Goal: Task Accomplishment & Management: Use online tool/utility

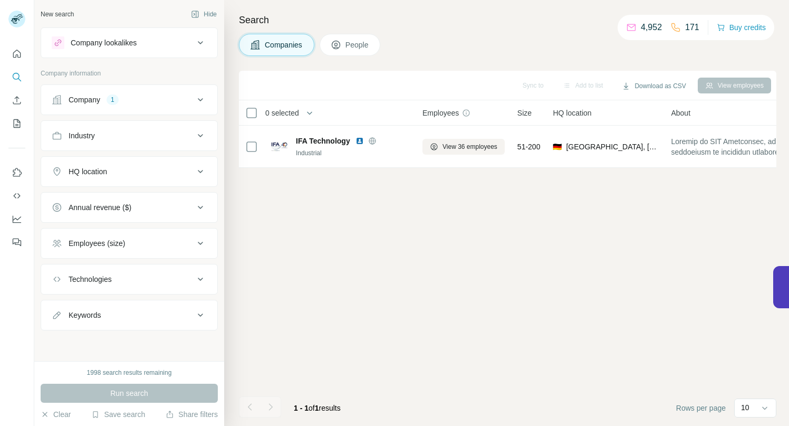
click at [201, 98] on icon at bounding box center [200, 99] width 13 height 13
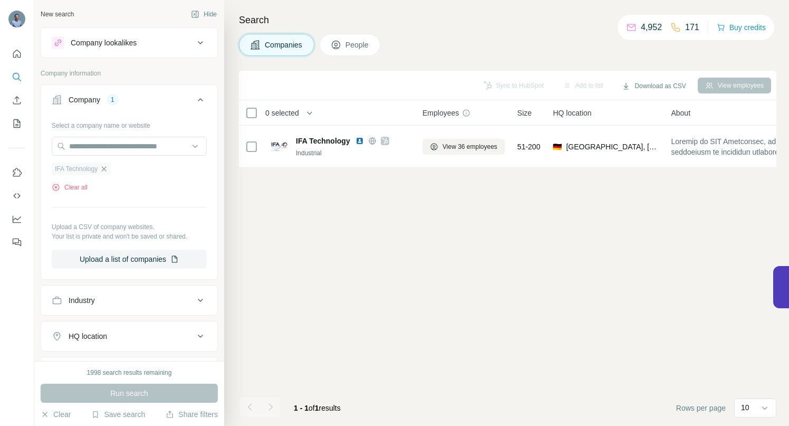
click at [106, 170] on icon "button" at bounding box center [104, 169] width 8 height 8
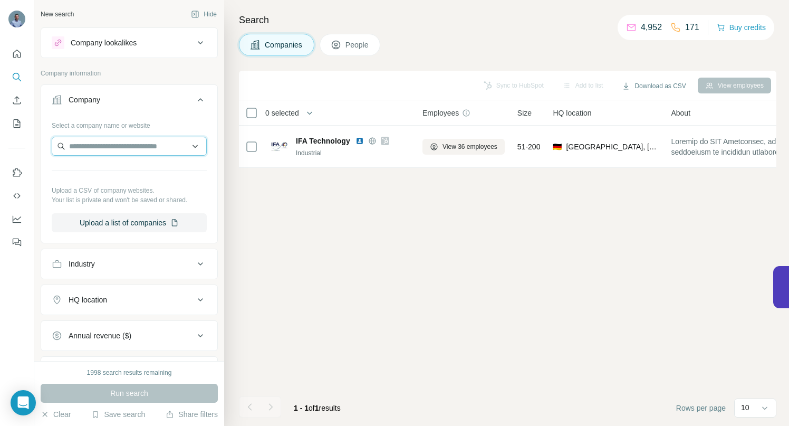
click at [101, 145] on input "text" at bounding box center [129, 146] width 155 height 19
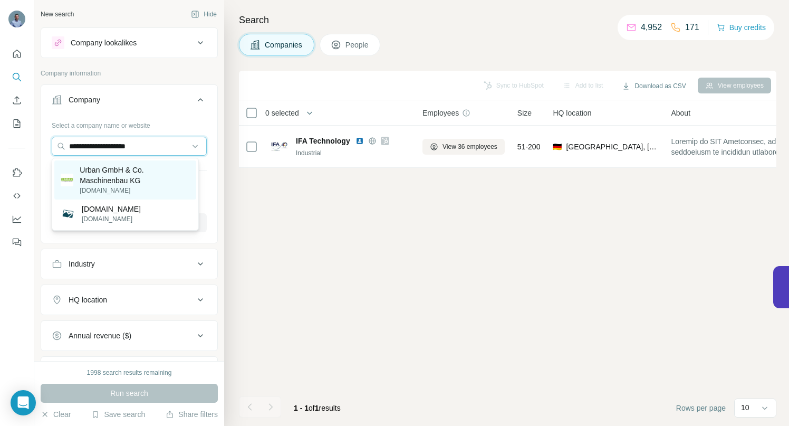
type input "**********"
click at [120, 171] on p "Urban GmbH & Co. Maschinenbau KG" at bounding box center [135, 175] width 110 height 21
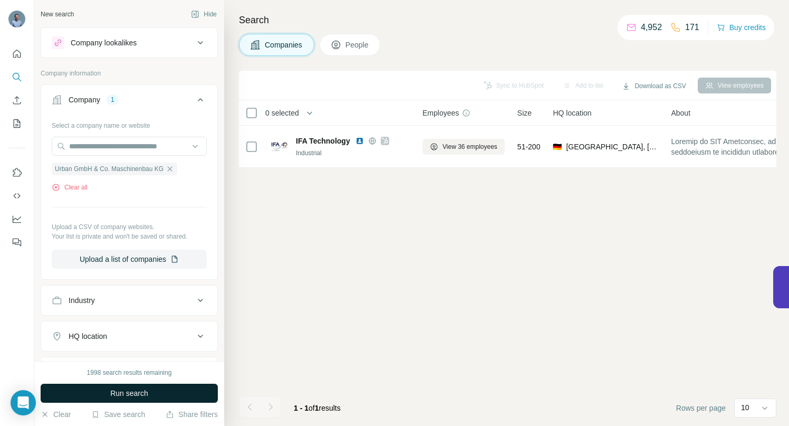
click at [103, 390] on button "Run search" at bounding box center [129, 392] width 177 height 19
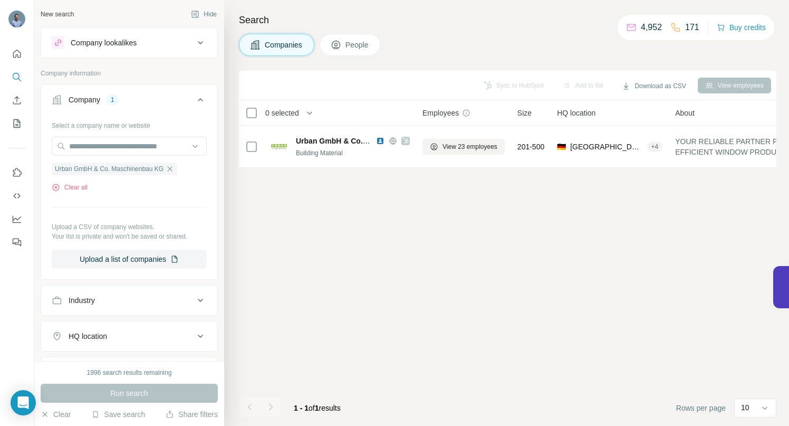
click at [360, 48] on span "People" at bounding box center [358, 45] width 24 height 11
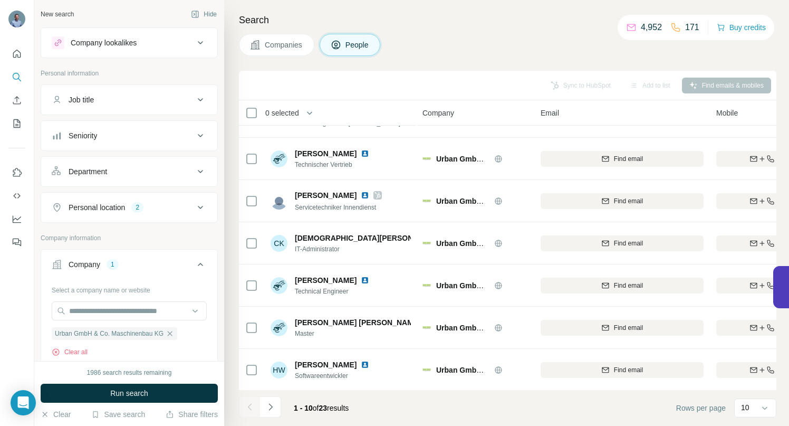
scroll to position [164, 0]
click at [270, 404] on icon "Navigate to next page" at bounding box center [270, 406] width 11 height 11
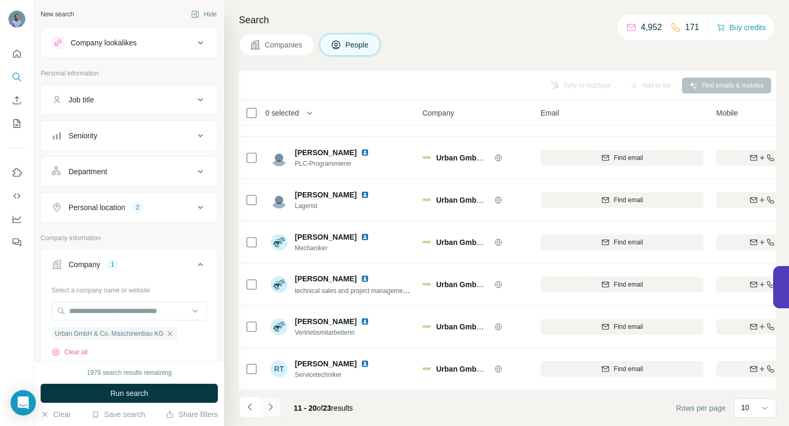
click at [269, 408] on icon "Navigate to next page" at bounding box center [270, 406] width 11 height 11
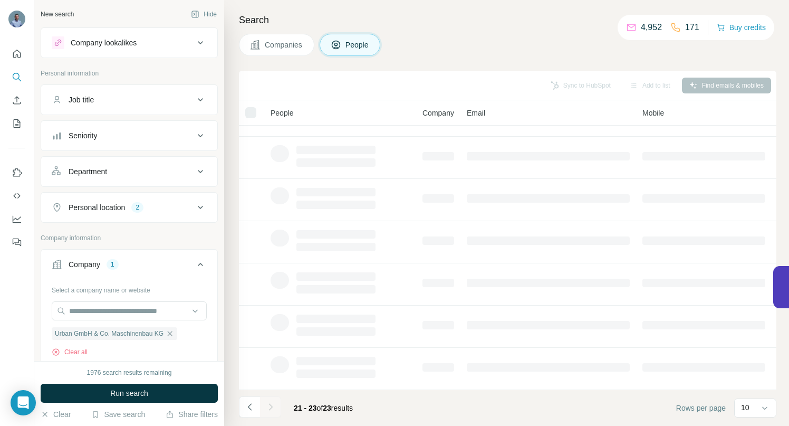
scroll to position [0, 0]
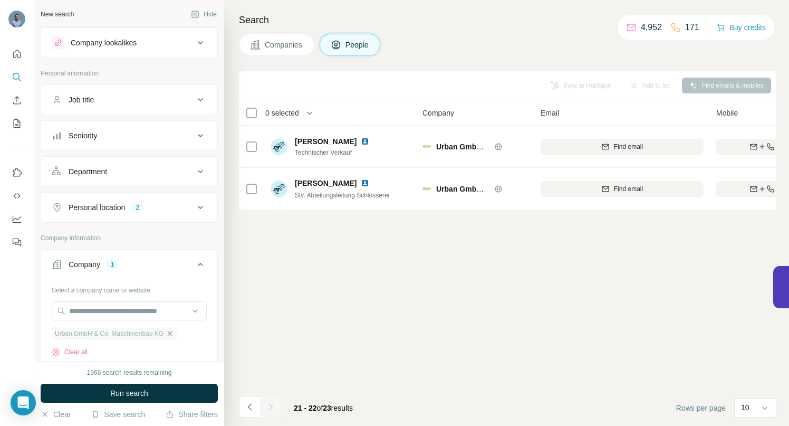
click at [172, 333] on icon "button" at bounding box center [170, 333] width 5 height 5
click at [141, 311] on input "text" at bounding box center [129, 310] width 155 height 19
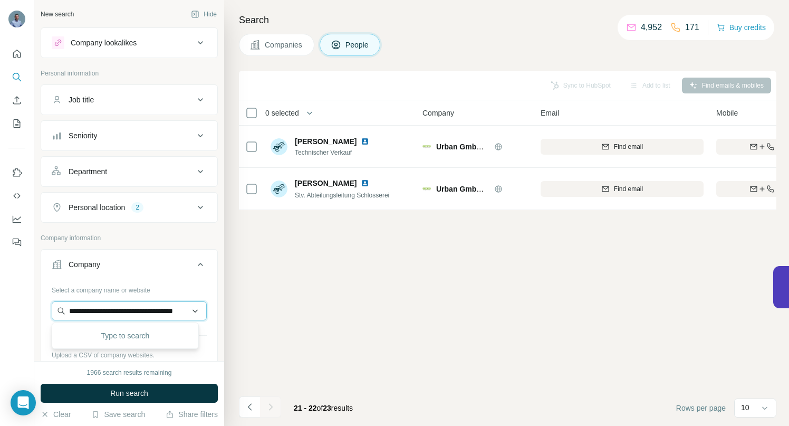
scroll to position [0, 47]
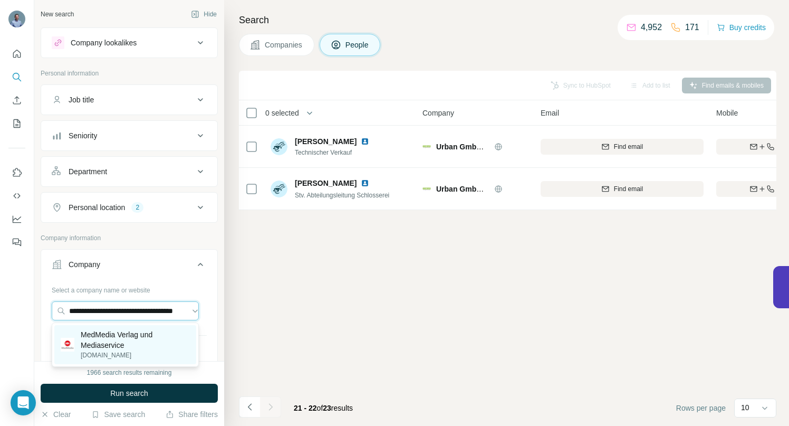
type input "**********"
click at [113, 337] on p "MedMedia Verlag und Mediaservice" at bounding box center [135, 339] width 109 height 21
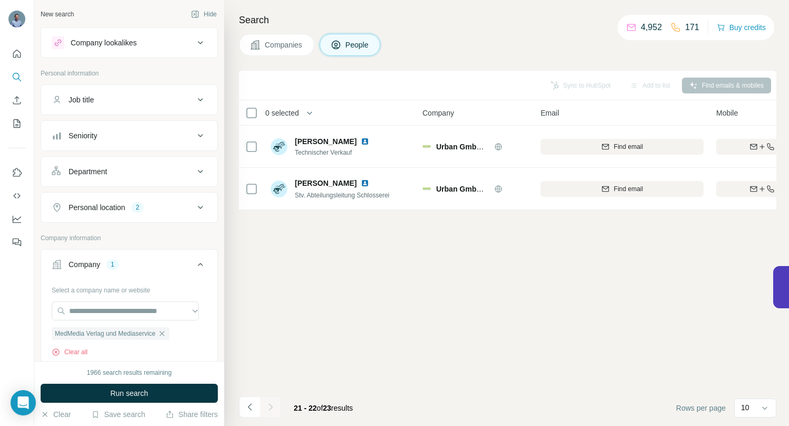
scroll to position [0, 0]
click at [111, 391] on span "Run search" at bounding box center [129, 393] width 38 height 11
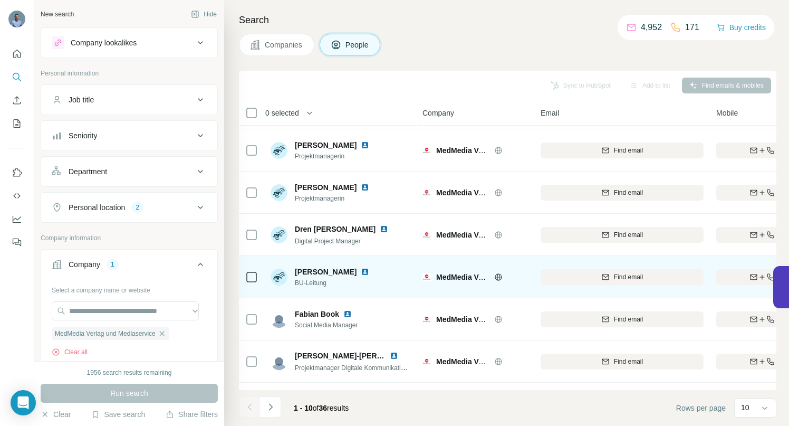
scroll to position [164, 0]
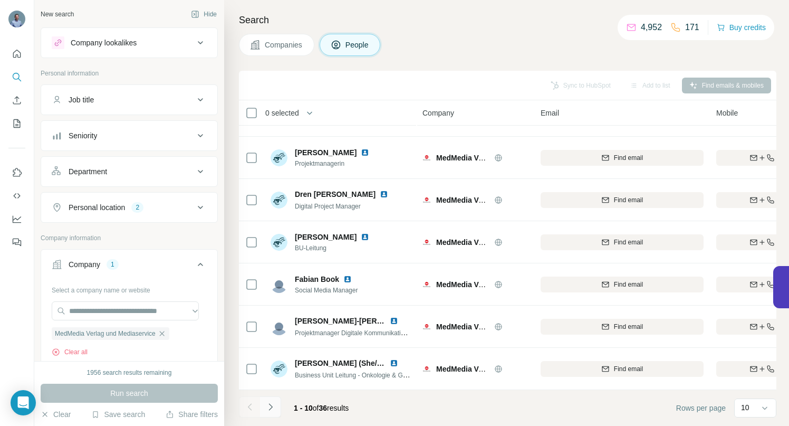
click at [268, 408] on icon "Navigate to next page" at bounding box center [270, 406] width 11 height 11
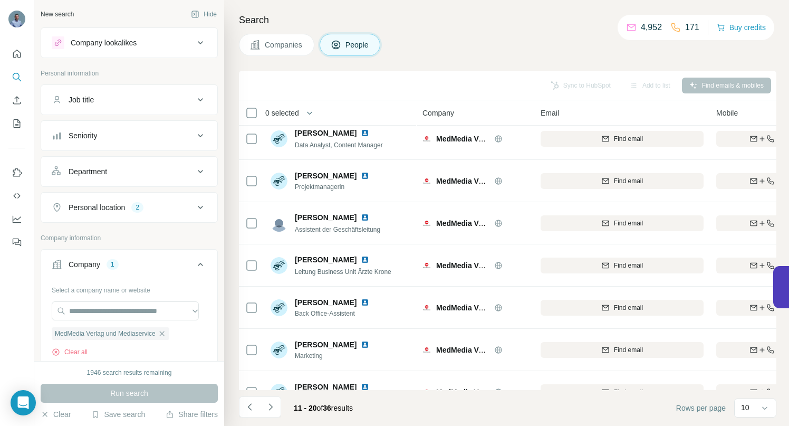
scroll to position [0, 0]
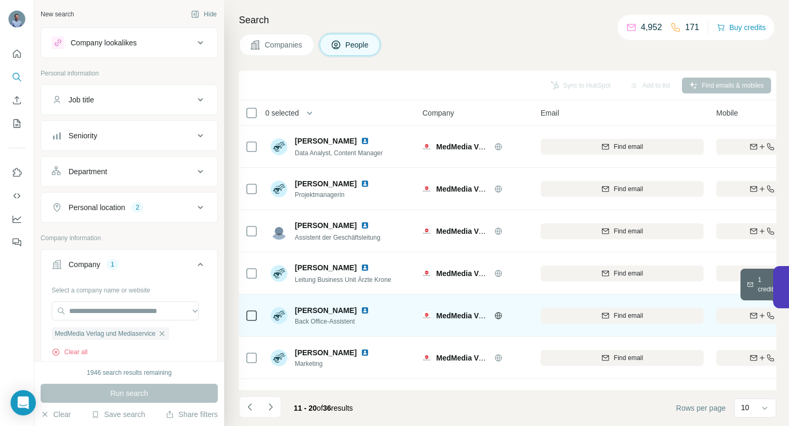
click at [745, 315] on div "Find both" at bounding box center [777, 315] width 123 height 9
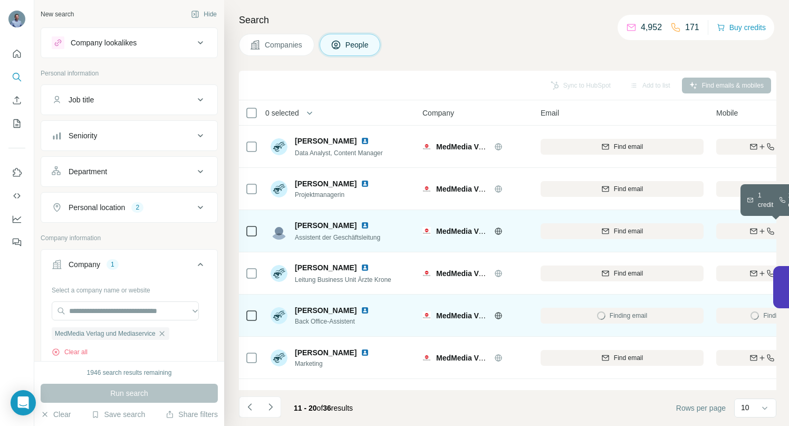
click at [736, 228] on div "Find both" at bounding box center [777, 230] width 123 height 9
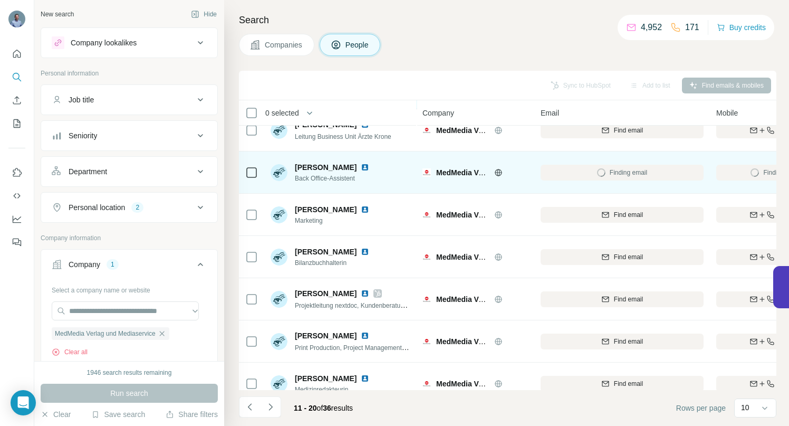
scroll to position [145, 0]
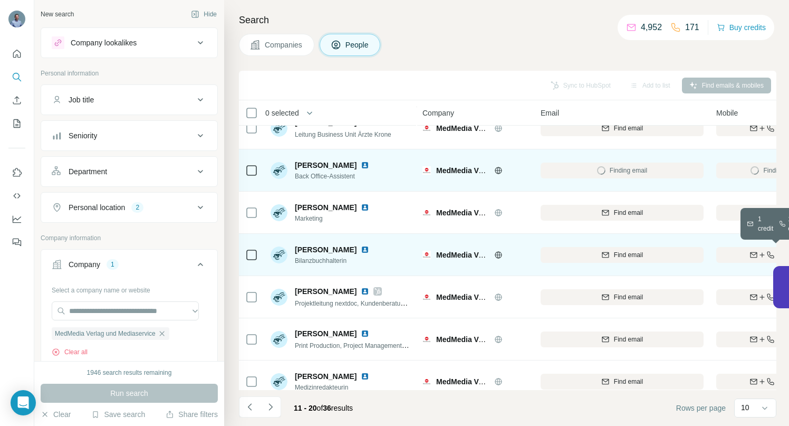
click at [744, 258] on div "Find both" at bounding box center [777, 254] width 123 height 9
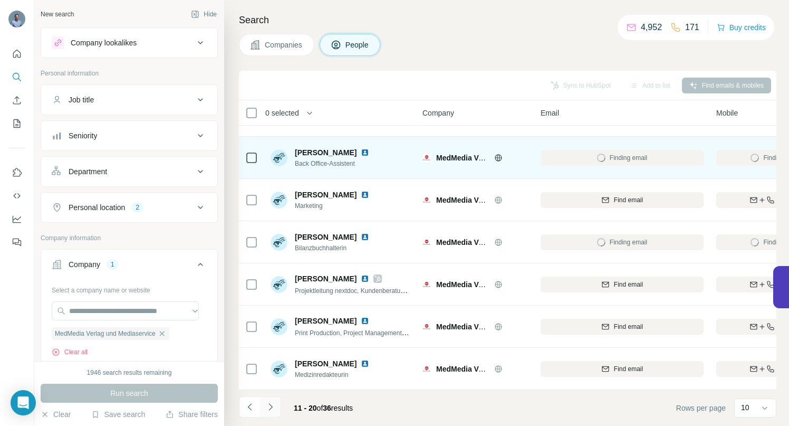
click at [272, 408] on icon "Navigate to next page" at bounding box center [270, 406] width 11 height 11
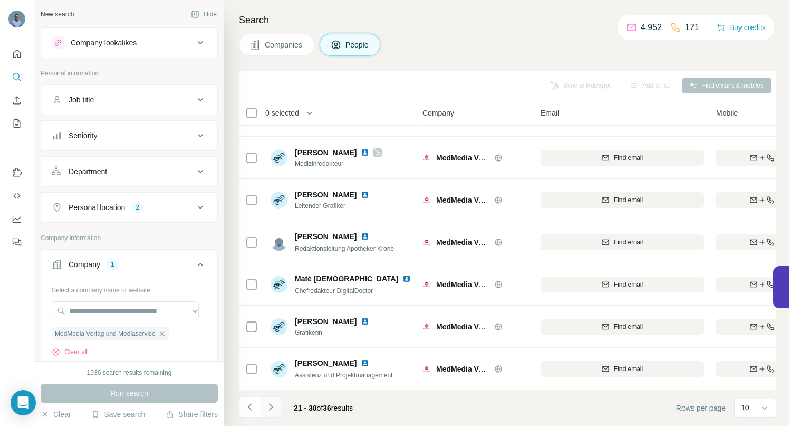
click at [274, 410] on icon "Navigate to next page" at bounding box center [270, 406] width 11 height 11
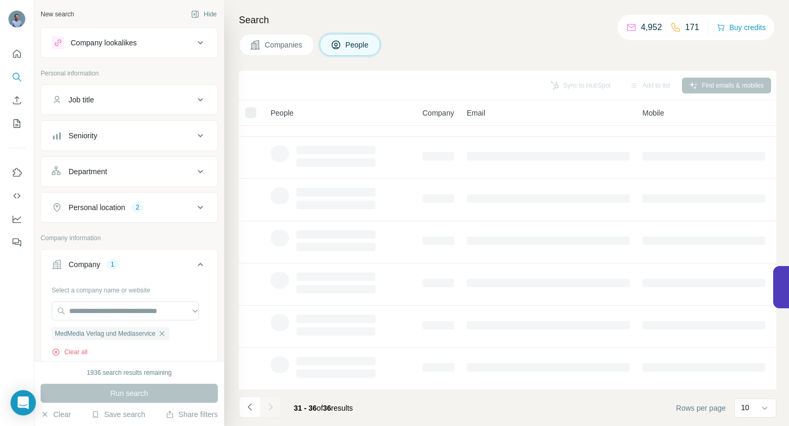
scroll to position [0, 0]
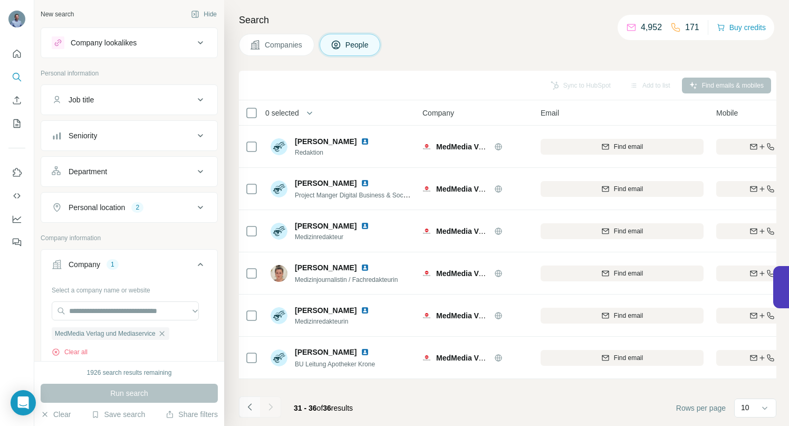
click at [250, 410] on icon "Navigate to previous page" at bounding box center [250, 406] width 11 height 11
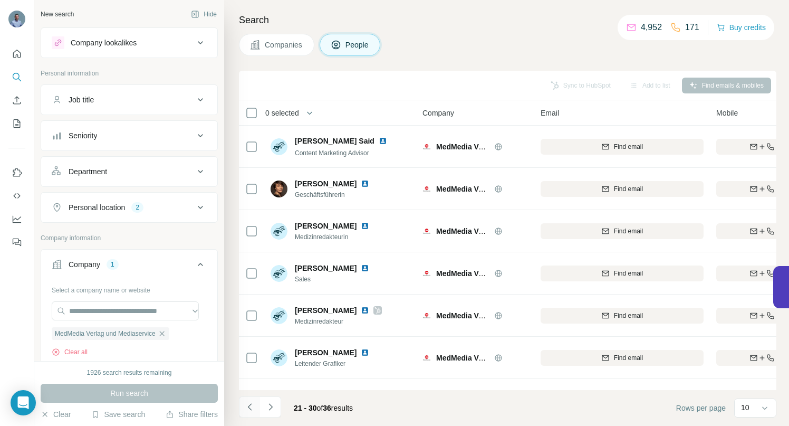
click at [250, 410] on icon "Navigate to previous page" at bounding box center [250, 406] width 11 height 11
click at [250, 410] on div at bounding box center [249, 406] width 21 height 21
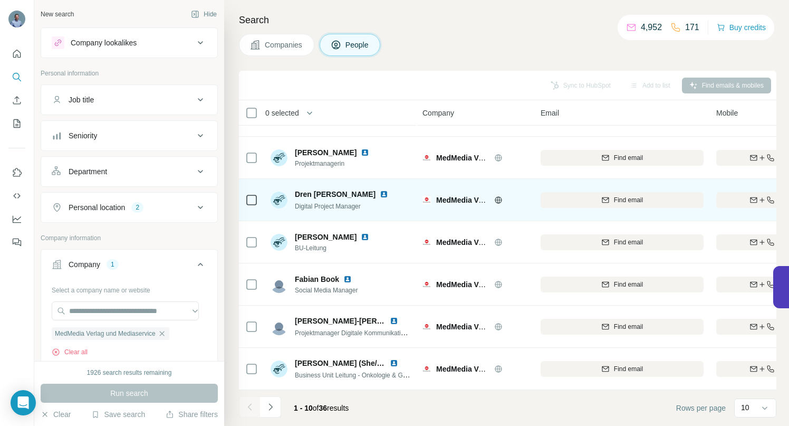
scroll to position [164, 0]
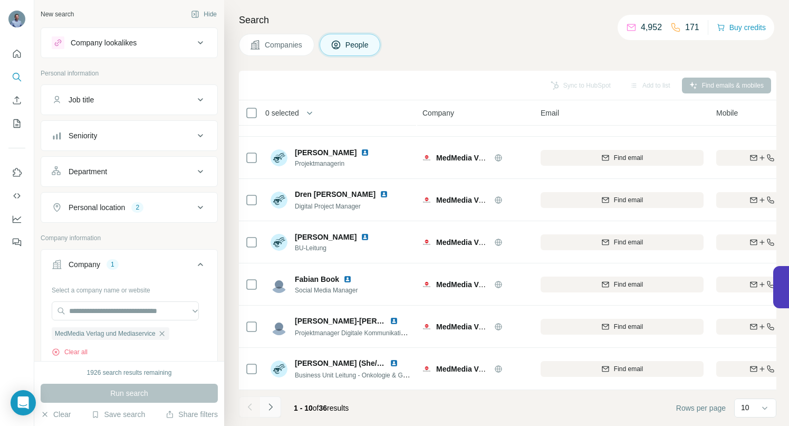
drag, startPoint x: 271, startPoint y: 410, endPoint x: 274, endPoint y: 401, distance: 10.0
click at [271, 410] on icon "Navigate to next page" at bounding box center [270, 406] width 11 height 11
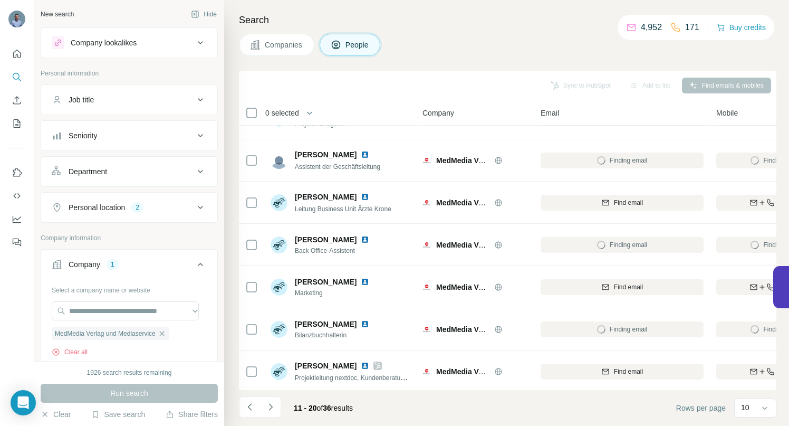
scroll to position [0, 0]
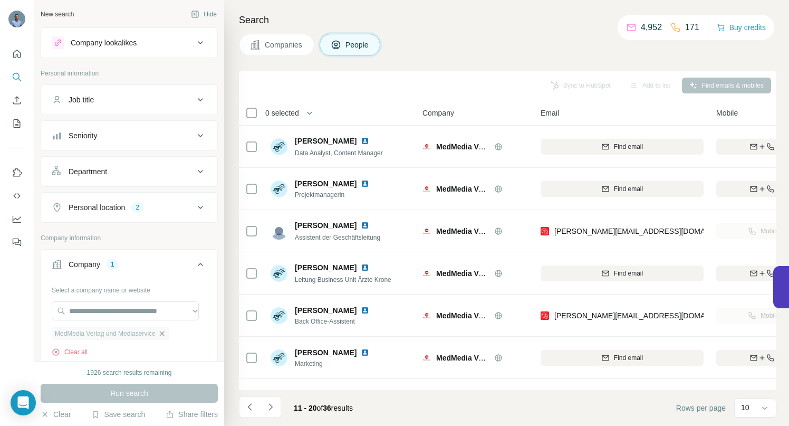
click at [164, 334] on icon "button" at bounding box center [161, 333] width 5 height 5
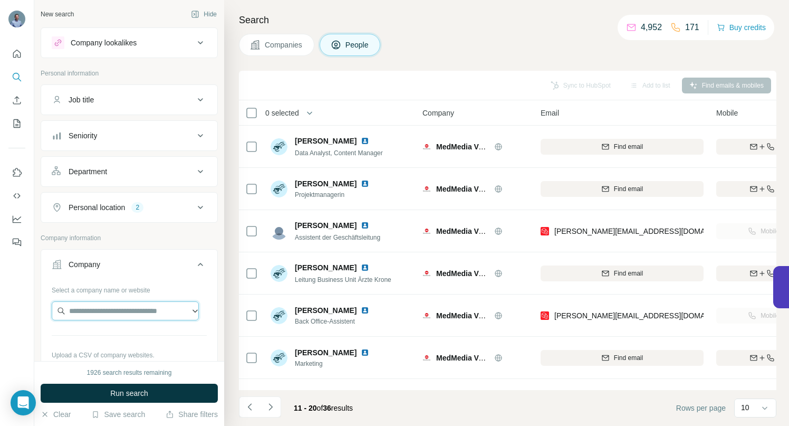
click at [137, 313] on input "text" at bounding box center [125, 310] width 147 height 19
paste input "**********"
type input "**********"
click at [107, 309] on input "text" at bounding box center [125, 310] width 147 height 19
paste input "**********"
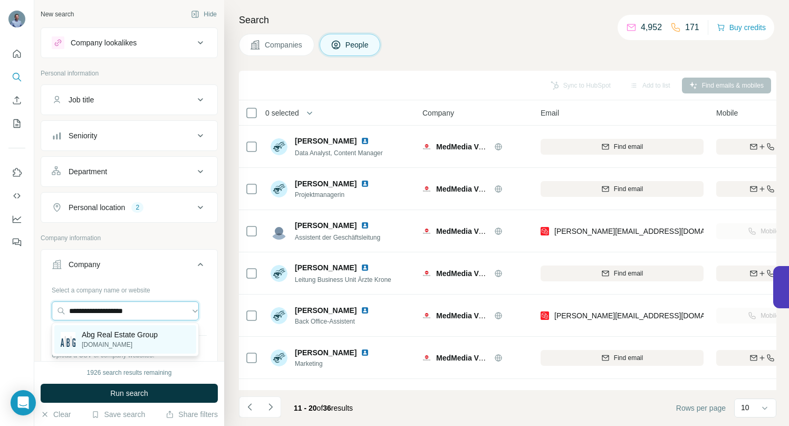
type input "**********"
click at [108, 337] on p "Abg Real Estate Group" at bounding box center [120, 334] width 76 height 11
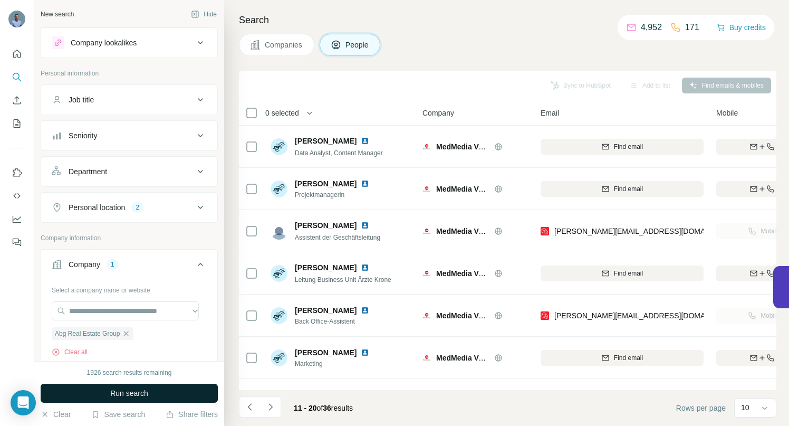
click at [114, 394] on span "Run search" at bounding box center [129, 393] width 38 height 11
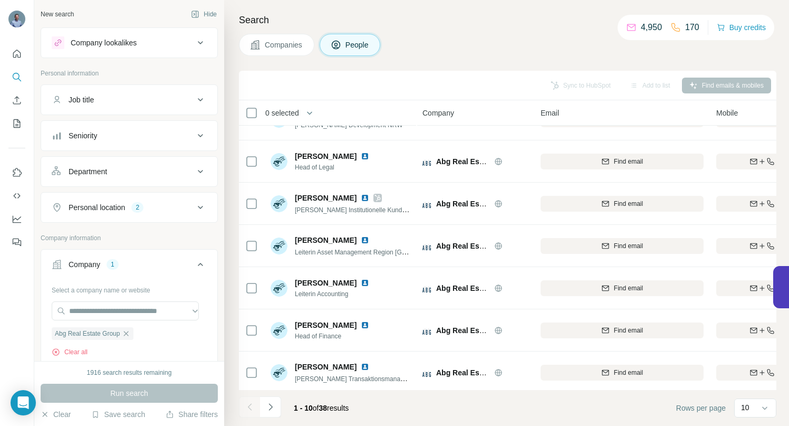
scroll to position [164, 0]
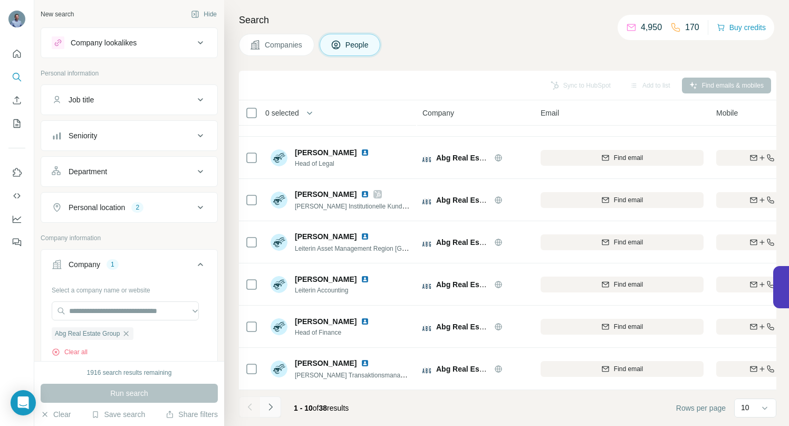
click at [272, 407] on icon "Navigate to next page" at bounding box center [270, 406] width 4 height 7
click at [272, 406] on icon "Navigate to next page" at bounding box center [270, 406] width 11 height 11
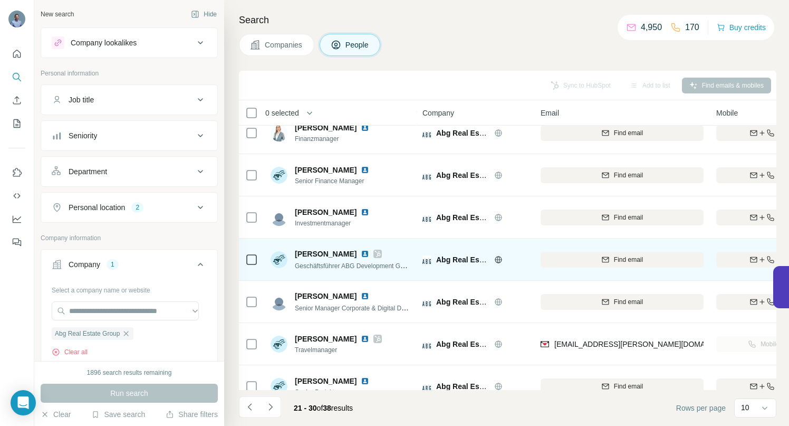
scroll to position [150, 0]
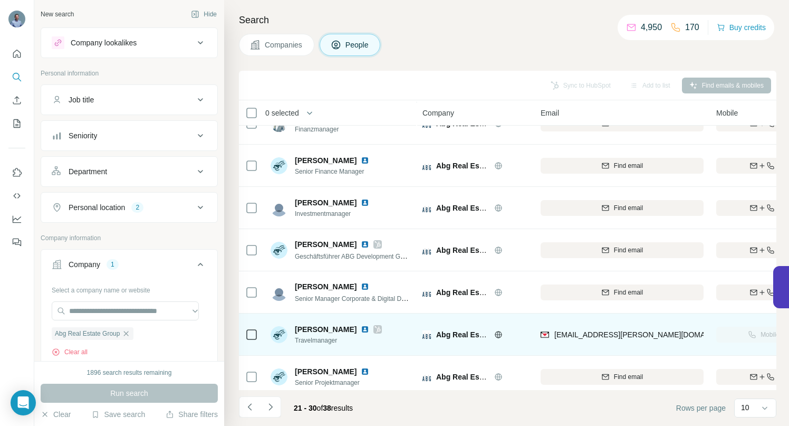
click at [361, 327] on img at bounding box center [365, 329] width 8 height 8
click at [361, 329] on img at bounding box center [365, 329] width 8 height 8
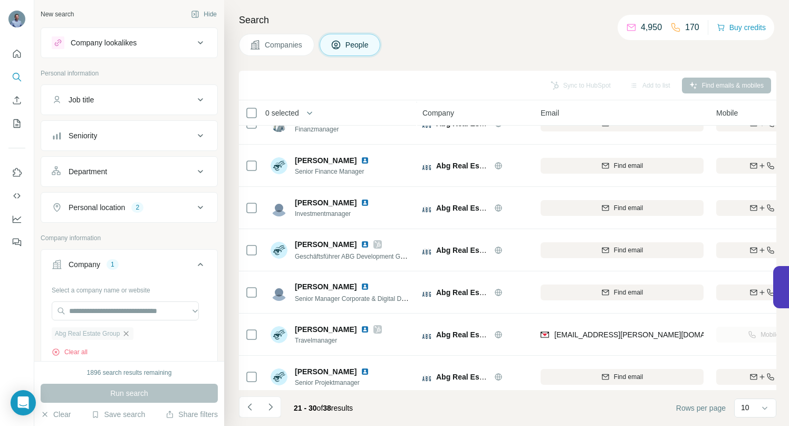
click at [128, 332] on icon "button" at bounding box center [126, 333] width 8 height 8
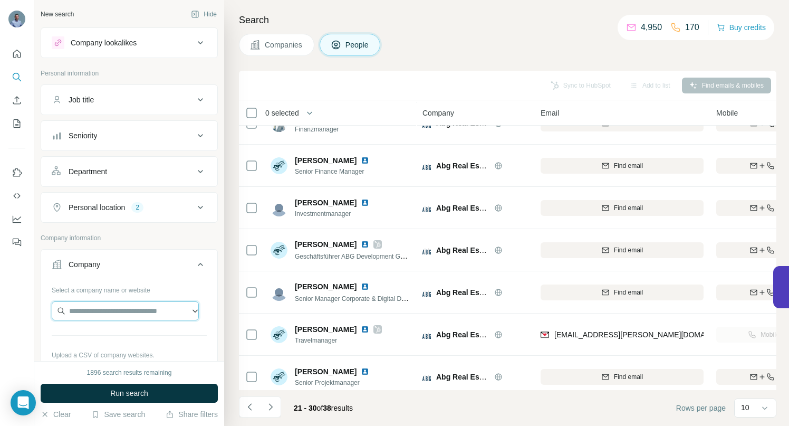
click at [111, 312] on input "text" at bounding box center [125, 310] width 147 height 19
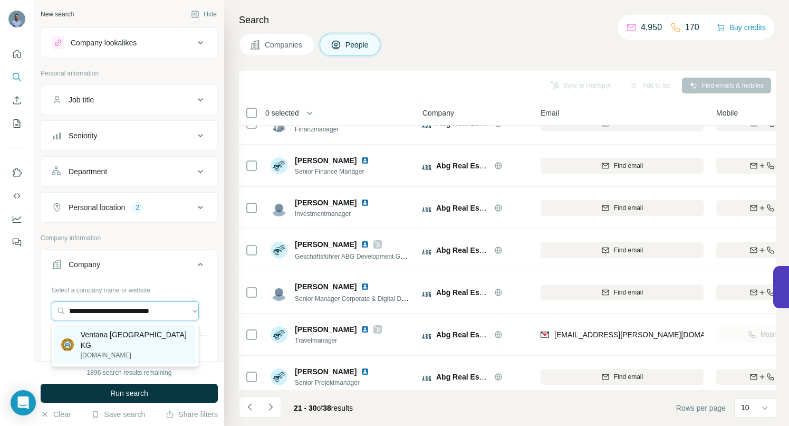
type input "**********"
click at [124, 332] on p "Ventana [GEOGRAPHIC_DATA] KG" at bounding box center [135, 339] width 109 height 21
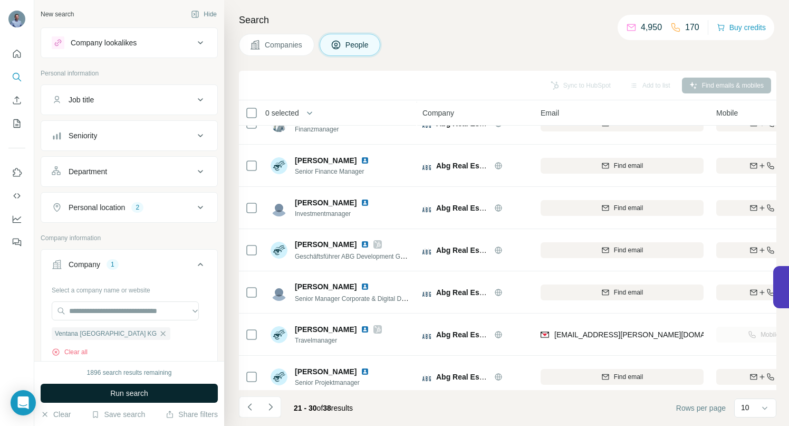
click at [115, 388] on span "Run search" at bounding box center [129, 393] width 38 height 11
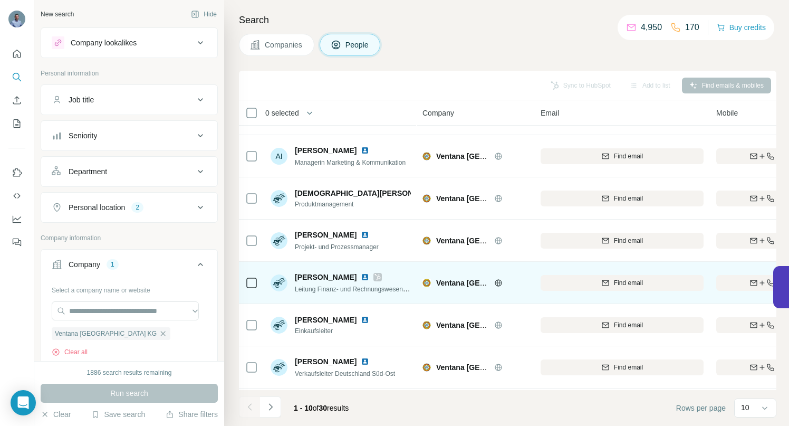
scroll to position [91, 0]
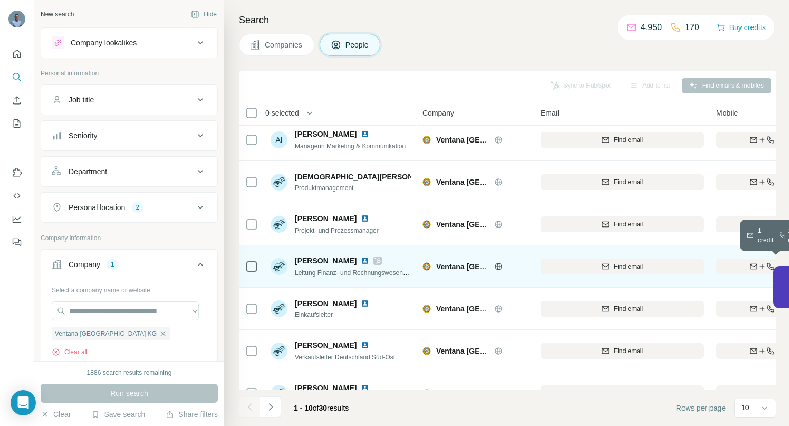
click at [727, 265] on div "Find both" at bounding box center [777, 266] width 123 height 9
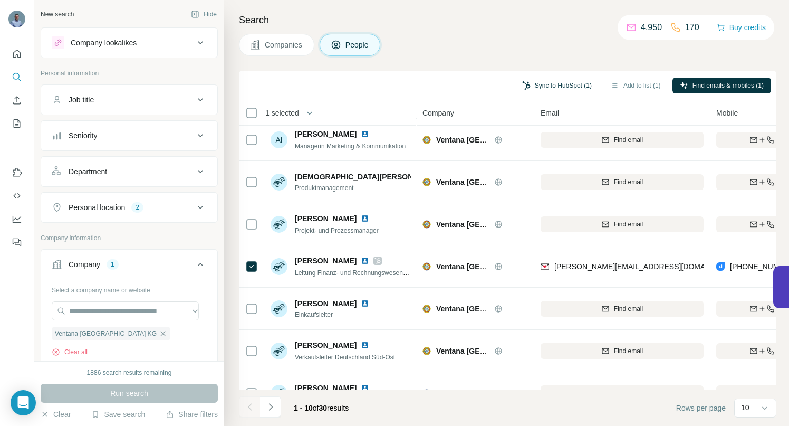
click at [558, 84] on button "Sync to HubSpot (1)" at bounding box center [557, 86] width 84 height 16
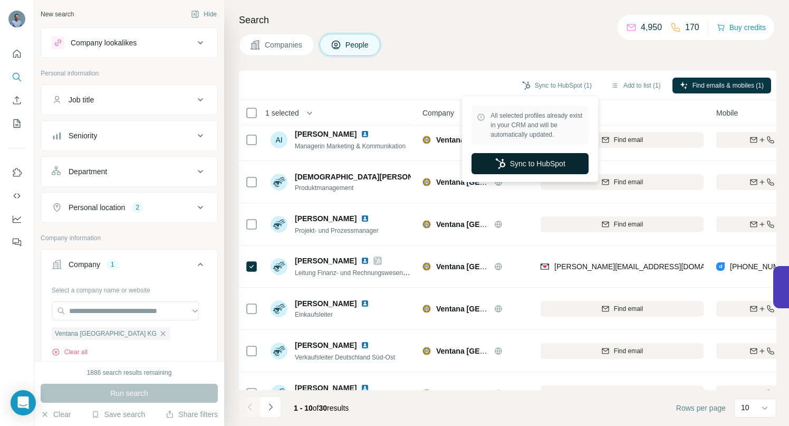
click at [539, 162] on button "Sync to HubSpot" at bounding box center [530, 163] width 117 height 21
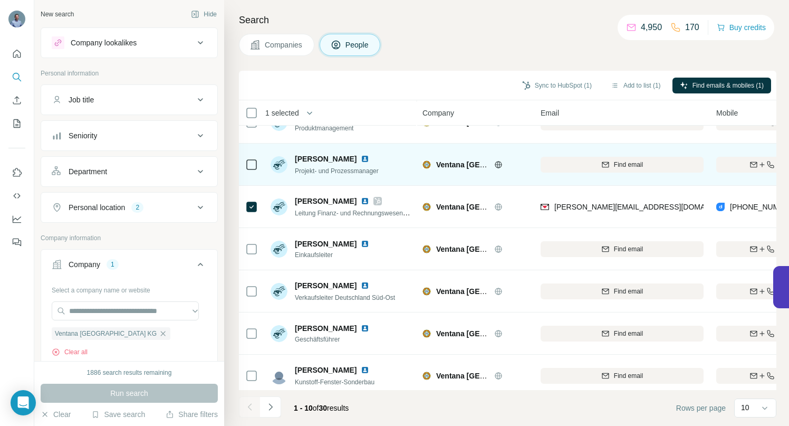
scroll to position [164, 0]
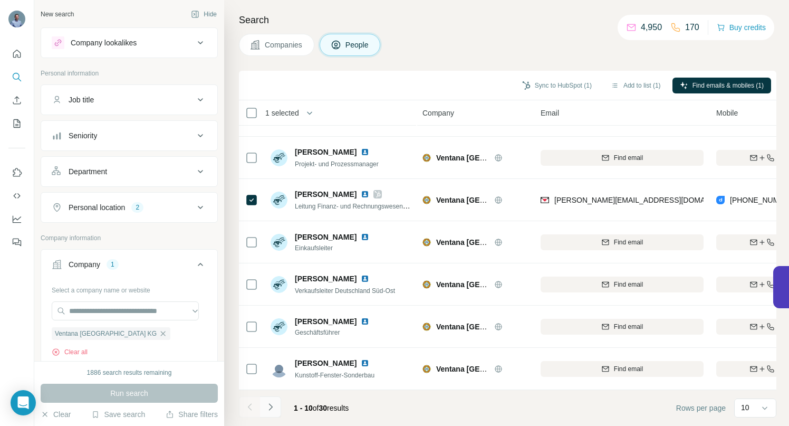
click at [273, 408] on icon "Navigate to next page" at bounding box center [270, 406] width 11 height 11
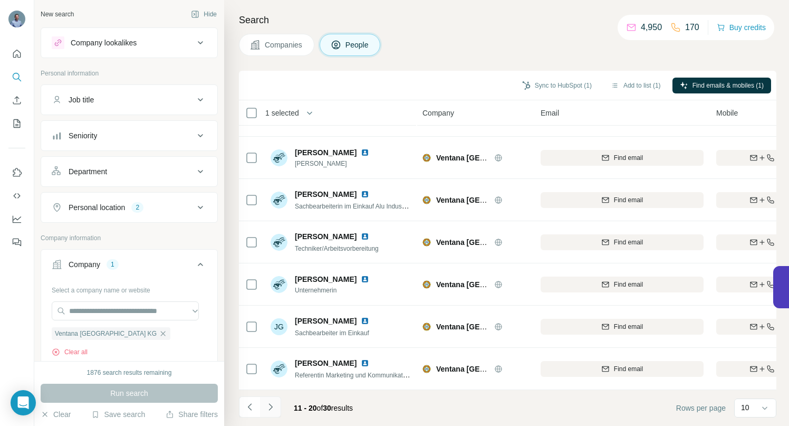
click at [272, 407] on icon "Navigate to next page" at bounding box center [270, 406] width 11 height 11
click at [272, 408] on icon "Navigate to next page" at bounding box center [270, 406] width 11 height 11
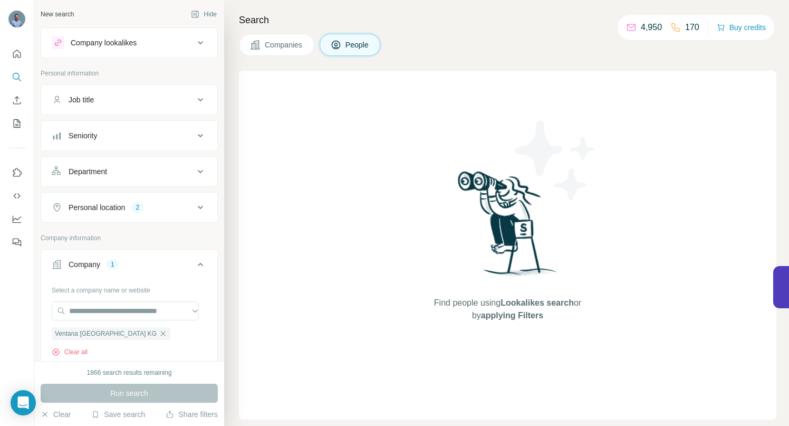
click at [283, 44] on span "Companies" at bounding box center [284, 45] width 39 height 11
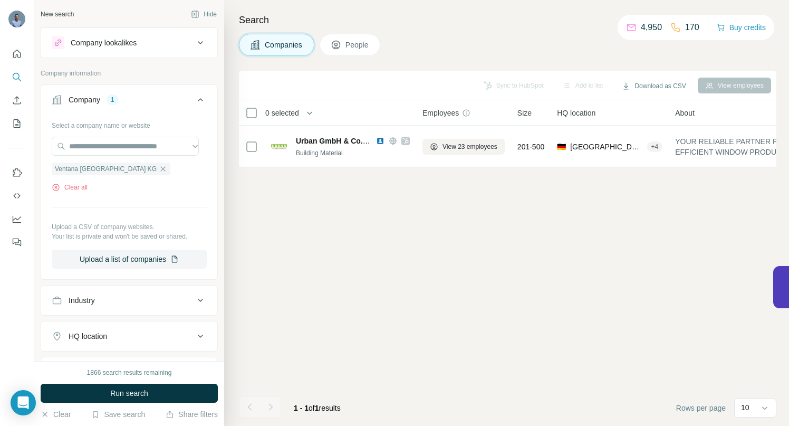
click at [159, 170] on icon "button" at bounding box center [163, 169] width 8 height 8
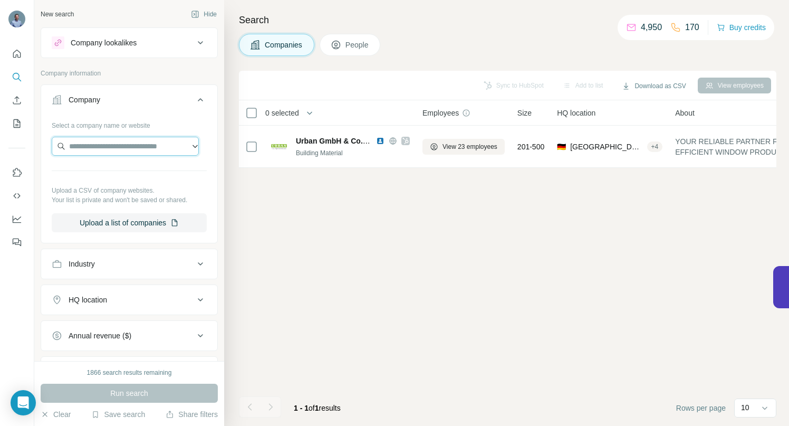
click at [137, 148] on input "text" at bounding box center [125, 146] width 147 height 19
paste input "**********"
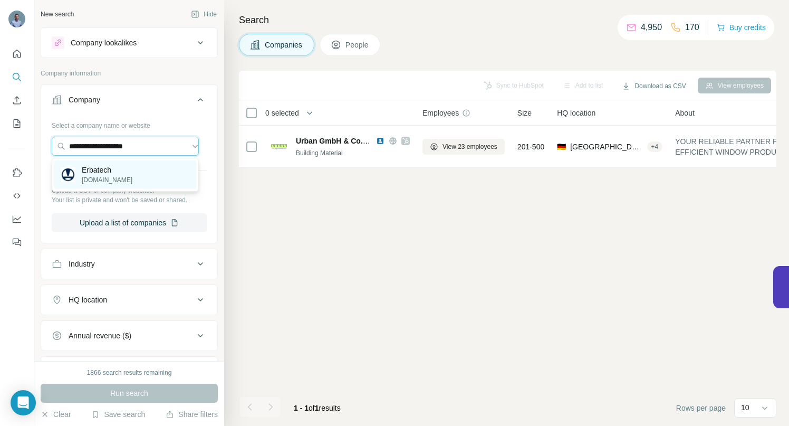
type input "**********"
click at [102, 171] on p "Erbatech" at bounding box center [107, 170] width 51 height 11
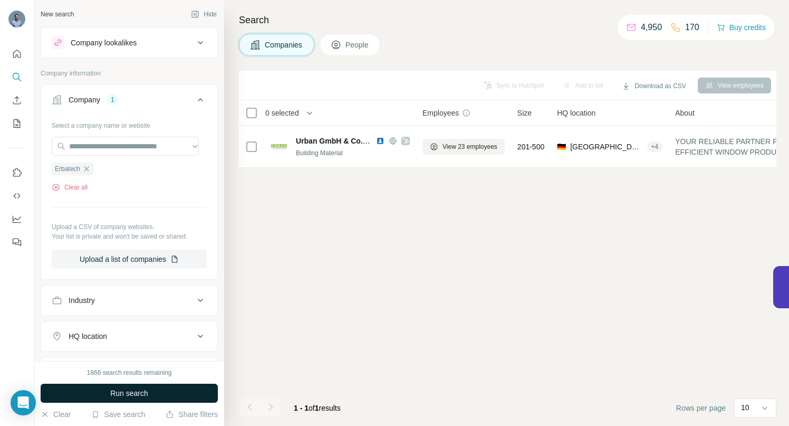
click at [122, 391] on span "Run search" at bounding box center [129, 393] width 38 height 11
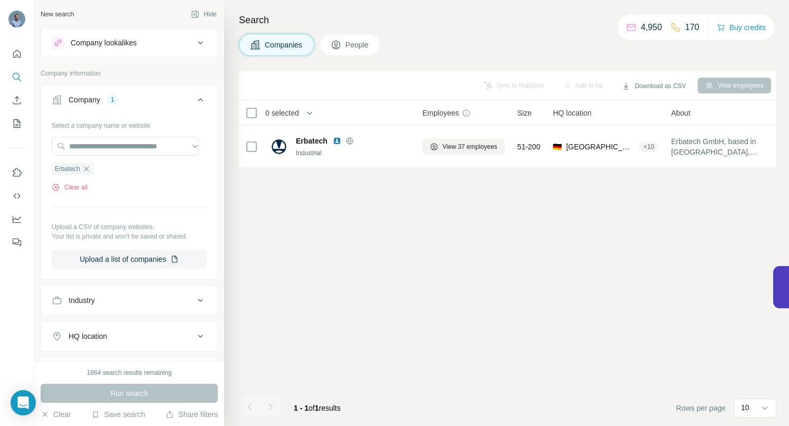
click at [352, 43] on span "People" at bounding box center [358, 45] width 24 height 11
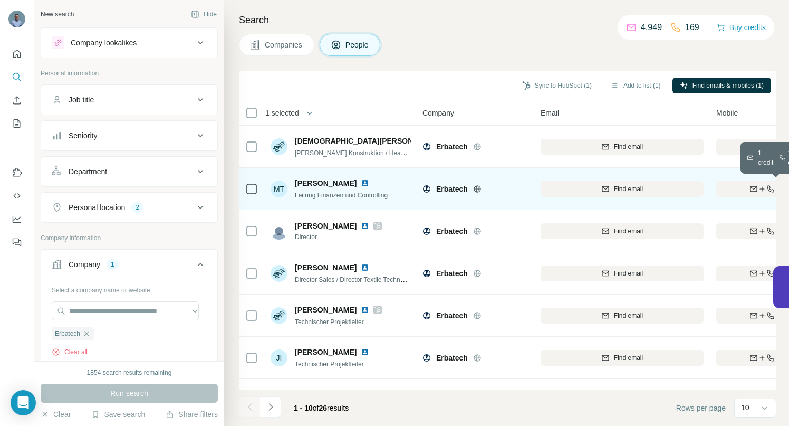
click at [751, 186] on icon "button" at bounding box center [754, 189] width 8 height 8
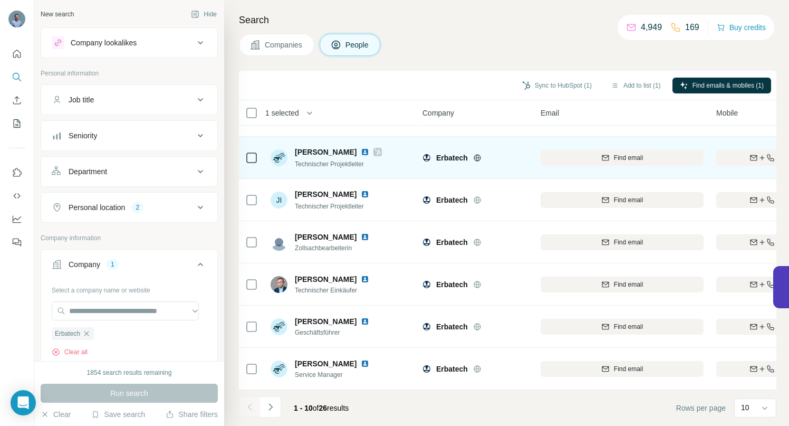
scroll to position [164, 0]
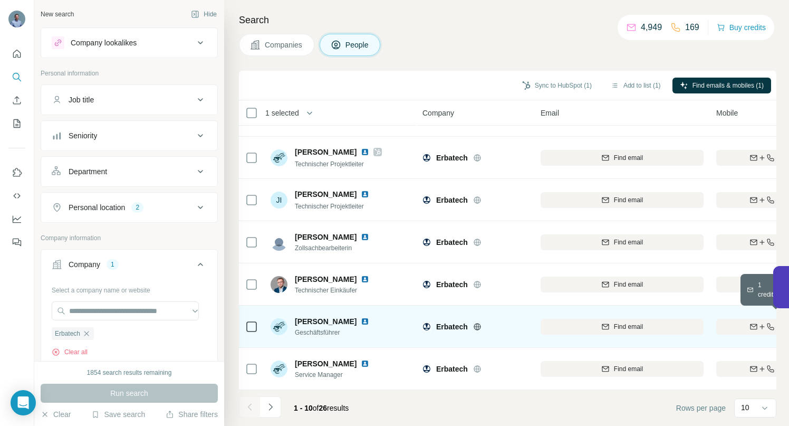
click at [727, 323] on div "Find both" at bounding box center [777, 326] width 123 height 9
click at [271, 411] on icon "Navigate to next page" at bounding box center [270, 406] width 11 height 11
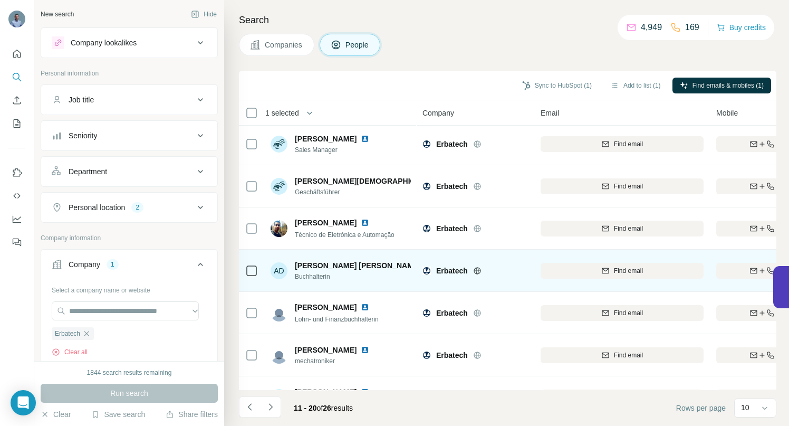
scroll to position [4, 0]
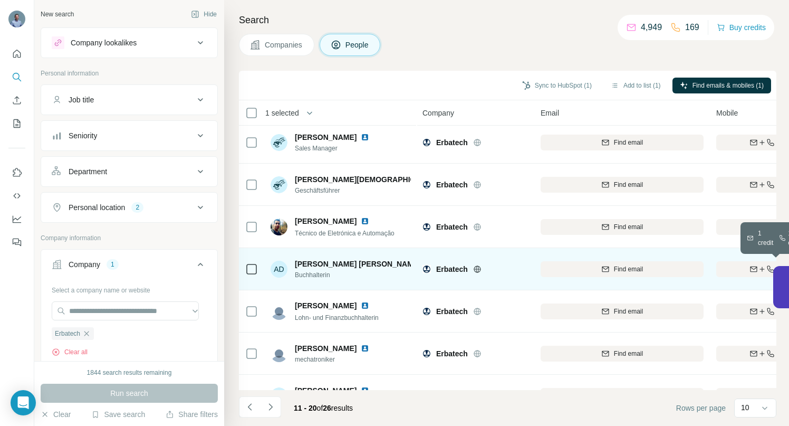
click at [750, 269] on icon "button" at bounding box center [754, 269] width 8 height 8
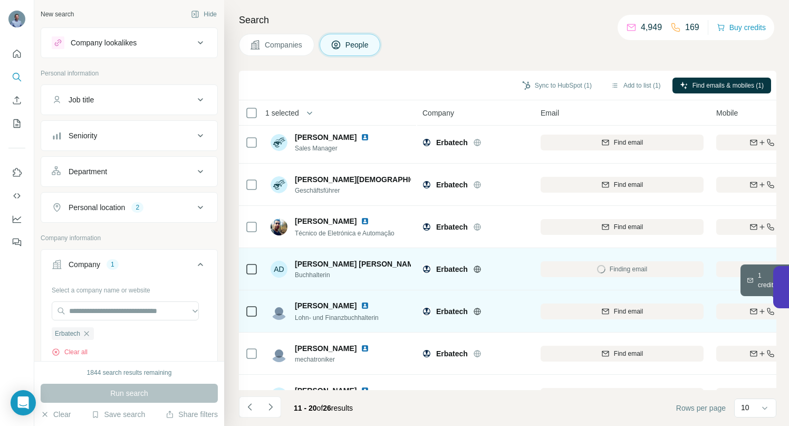
click at [737, 310] on div "Find both" at bounding box center [777, 310] width 123 height 9
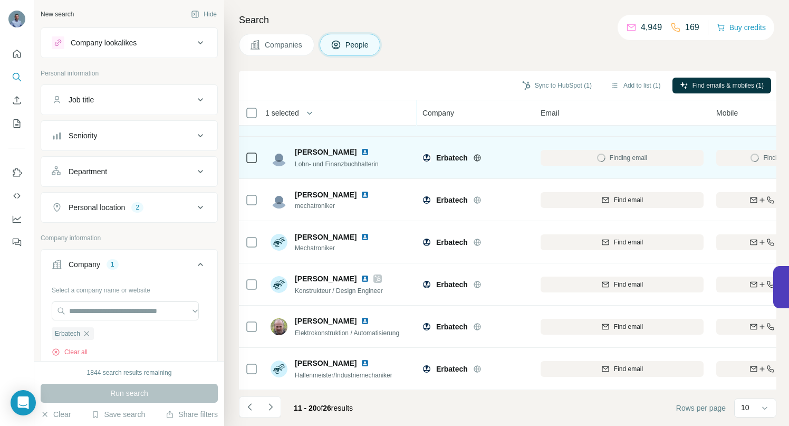
scroll to position [164, 0]
click at [273, 405] on icon "Navigate to next page" at bounding box center [270, 406] width 11 height 11
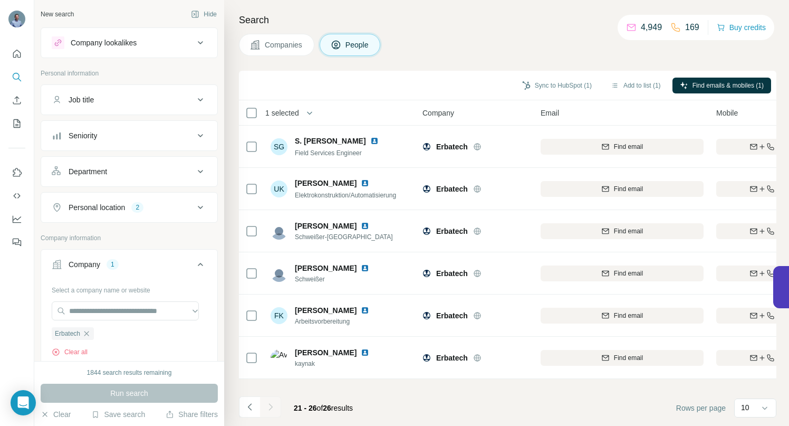
scroll to position [0, 0]
click at [248, 408] on icon "Navigate to previous page" at bounding box center [250, 406] width 11 height 11
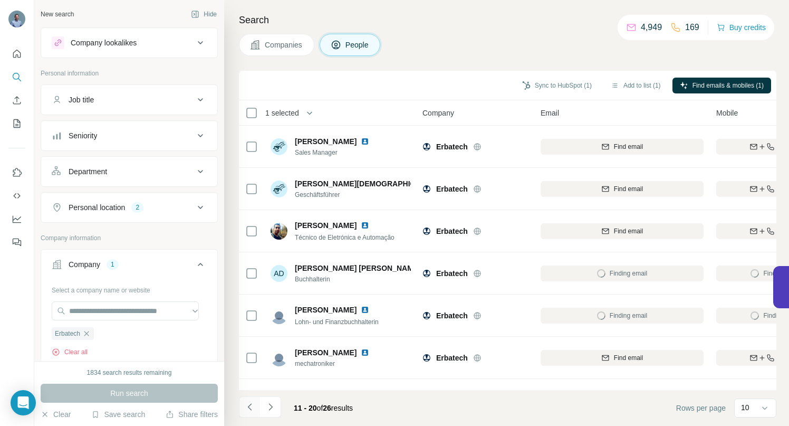
click at [248, 408] on icon "Navigate to previous page" at bounding box center [250, 406] width 11 height 11
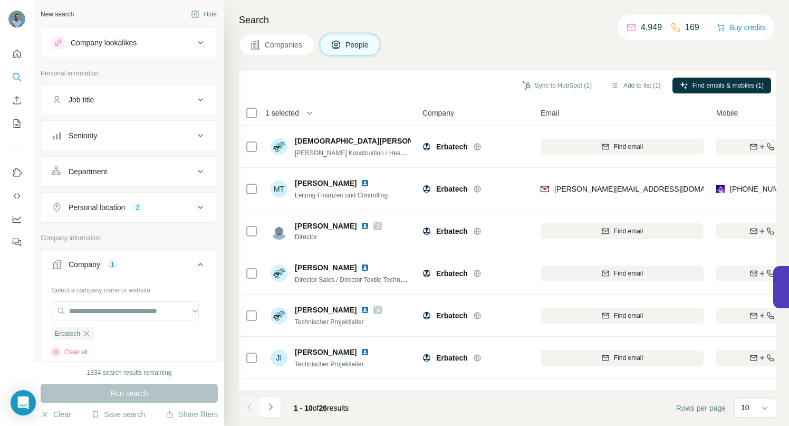
click at [248, 408] on div at bounding box center [249, 406] width 21 height 21
click at [254, 408] on div at bounding box center [249, 406] width 21 height 21
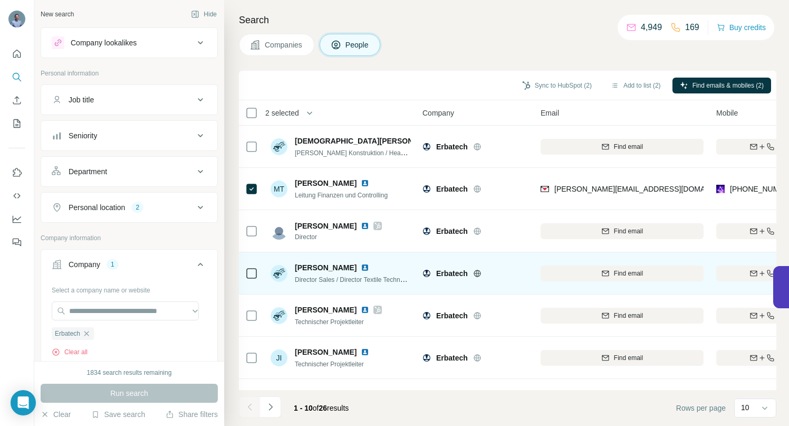
scroll to position [164, 0]
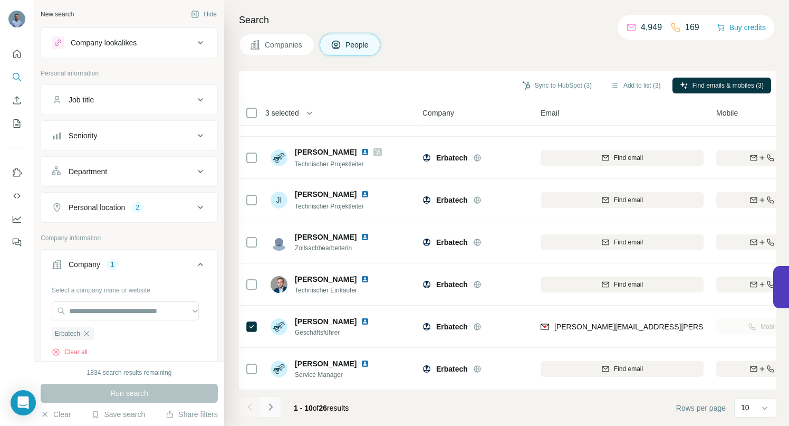
click at [271, 408] on icon "Navigate to next page" at bounding box center [270, 406] width 11 height 11
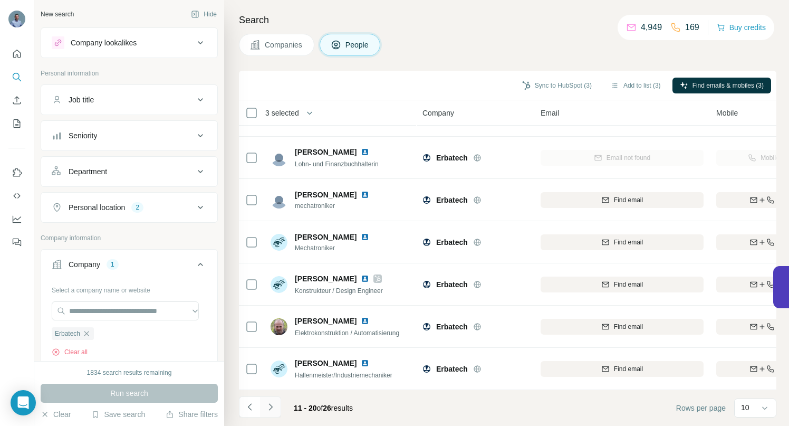
click at [274, 409] on icon "Navigate to next page" at bounding box center [270, 406] width 11 height 11
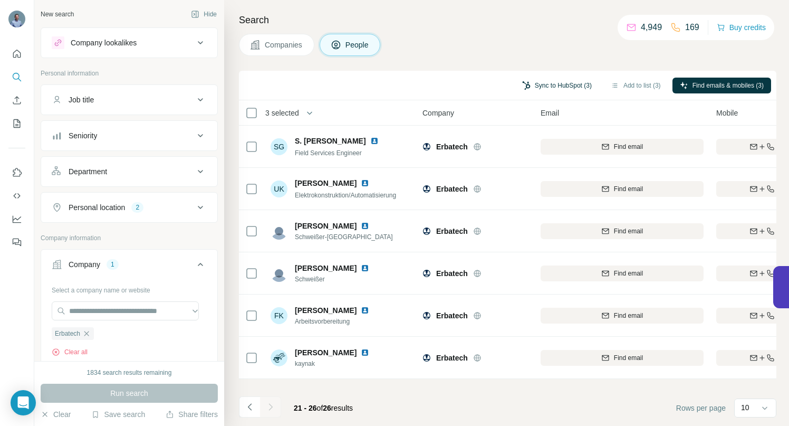
click at [560, 84] on button "Sync to HubSpot (3)" at bounding box center [557, 86] width 84 height 16
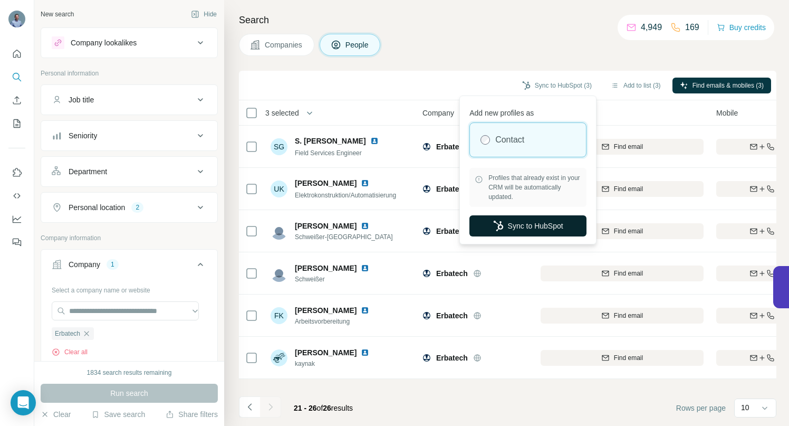
click at [530, 226] on button "Sync to HubSpot" at bounding box center [527, 225] width 117 height 21
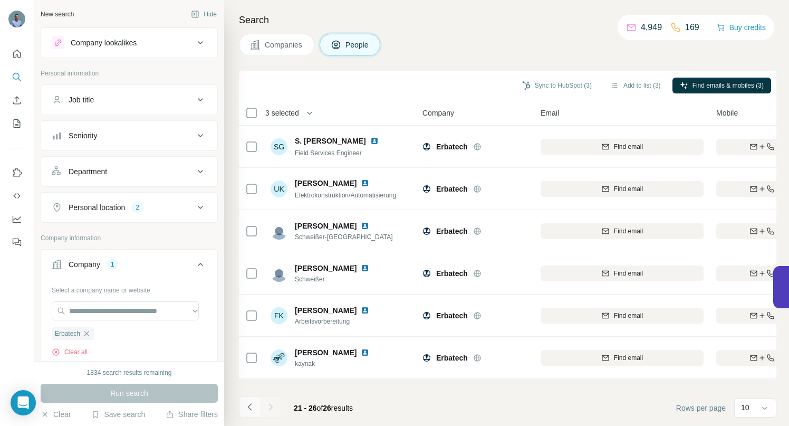
click at [251, 406] on icon "Navigate to previous page" at bounding box center [250, 406] width 11 height 11
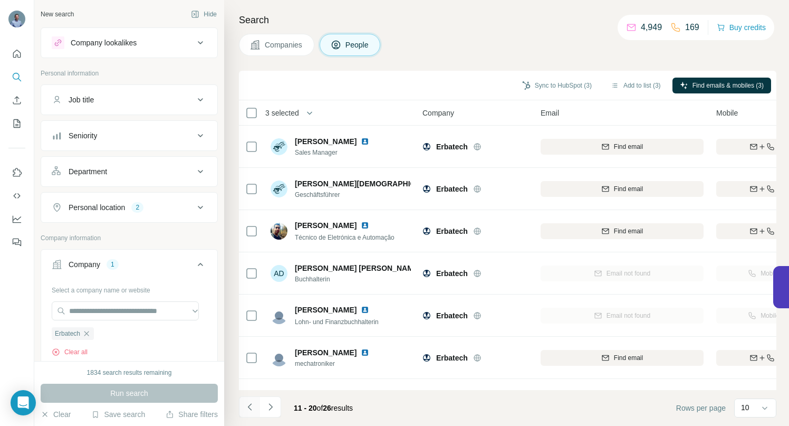
click at [252, 407] on icon "Navigate to previous page" at bounding box center [250, 406] width 11 height 11
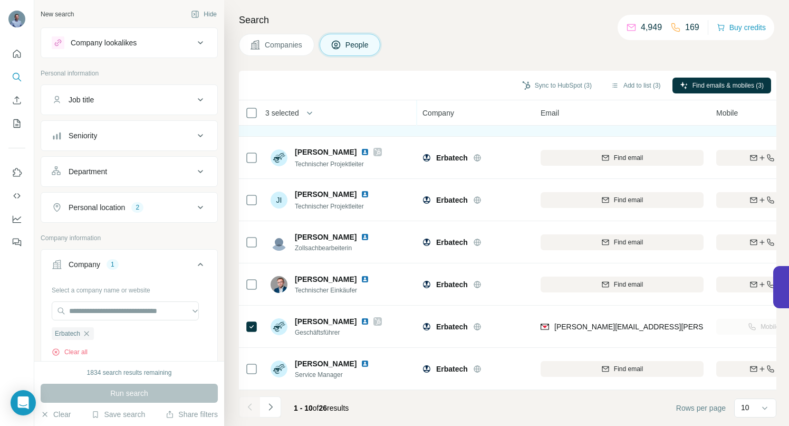
scroll to position [164, 0]
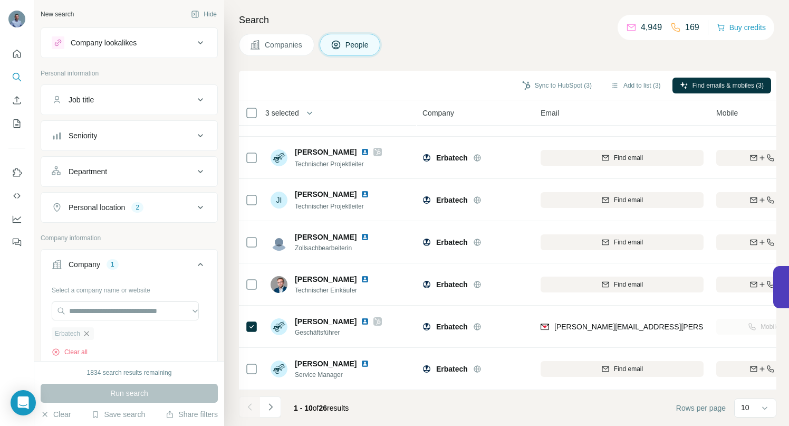
click at [89, 333] on icon "button" at bounding box center [86, 333] width 8 height 8
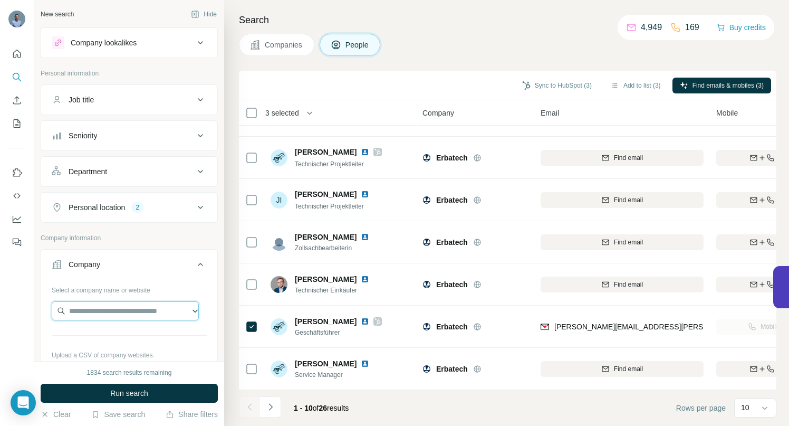
click at [92, 310] on input "text" at bounding box center [125, 310] width 147 height 19
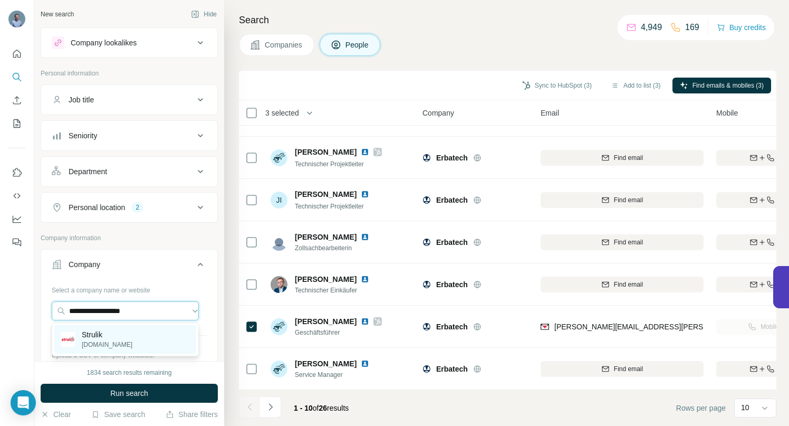
type input "**********"
click at [93, 334] on p "Strulik" at bounding box center [107, 334] width 51 height 11
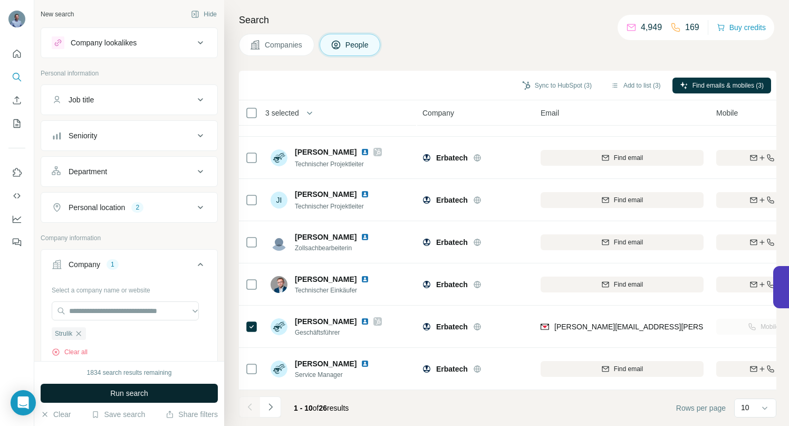
click at [89, 390] on button "Run search" at bounding box center [129, 392] width 177 height 19
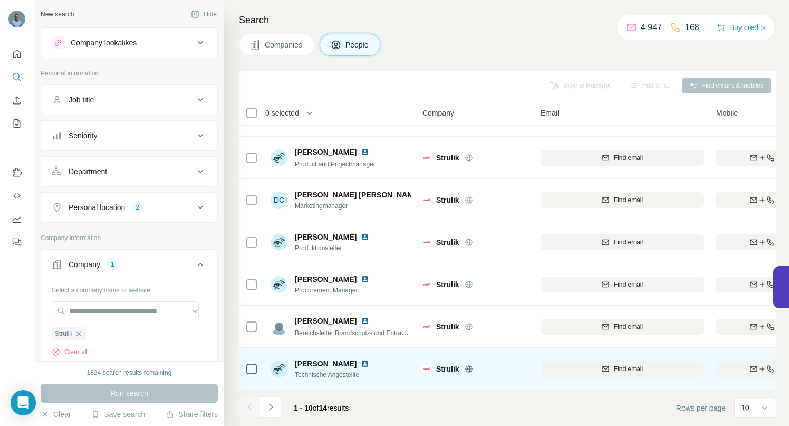
scroll to position [164, 0]
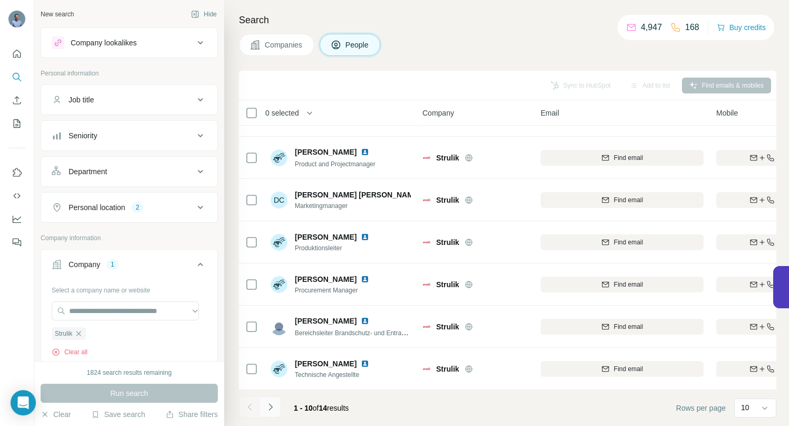
click at [276, 409] on button "Navigate to next page" at bounding box center [270, 406] width 21 height 21
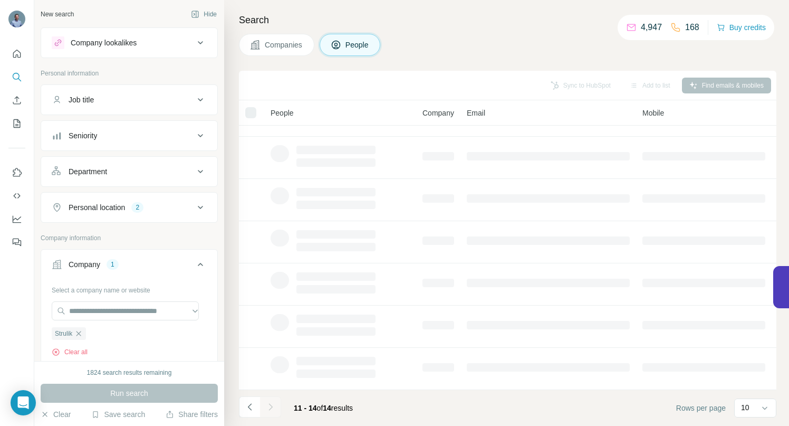
scroll to position [0, 0]
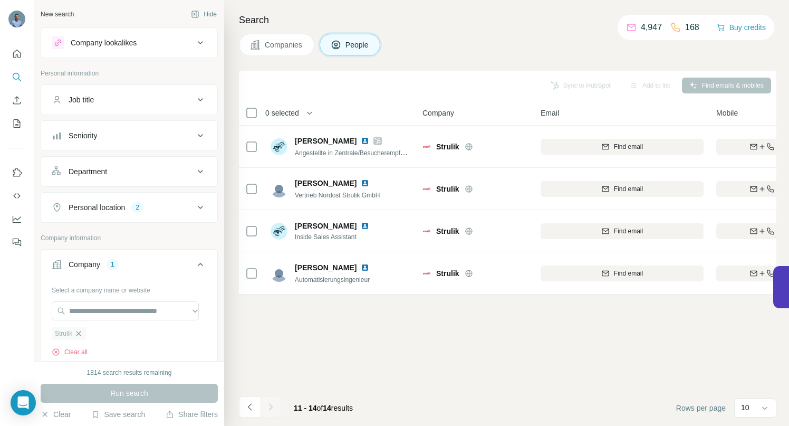
click at [81, 333] on icon "button" at bounding box center [78, 333] width 8 height 8
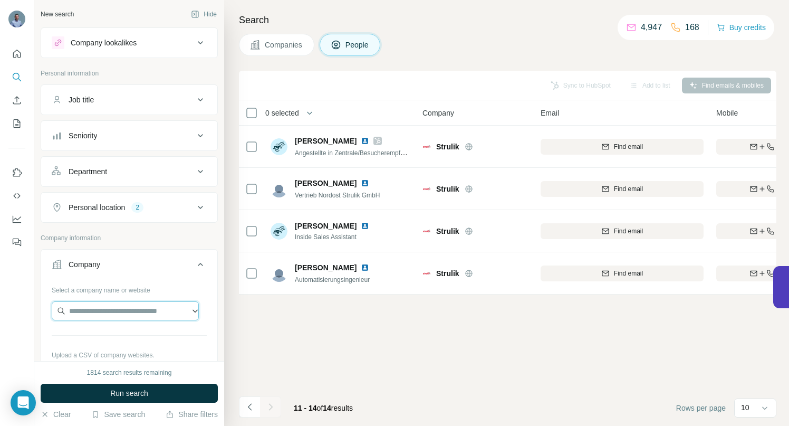
click at [81, 310] on input "text" at bounding box center [125, 310] width 147 height 19
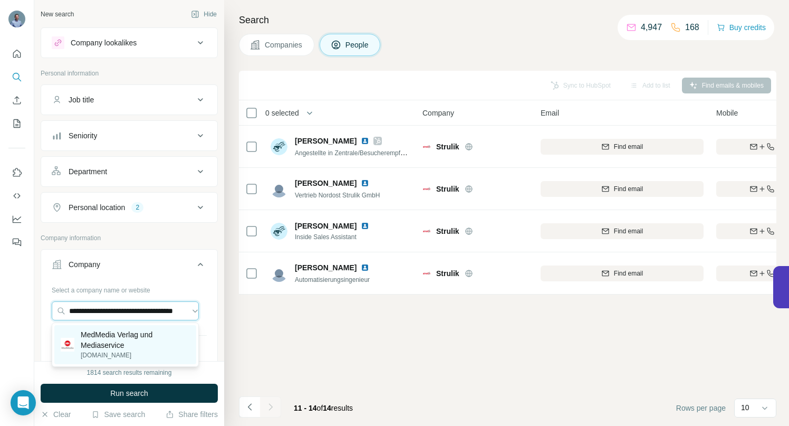
type input "**********"
click at [130, 339] on p "MedMedia Verlag und Mediaservice" at bounding box center [135, 339] width 109 height 21
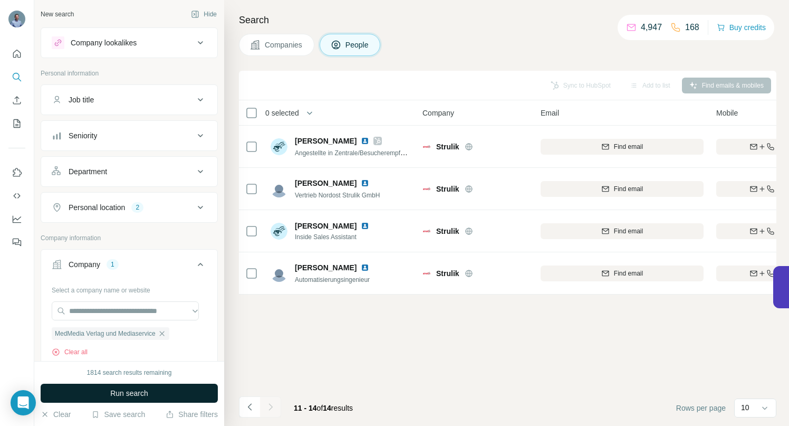
click at [108, 392] on button "Run search" at bounding box center [129, 392] width 177 height 19
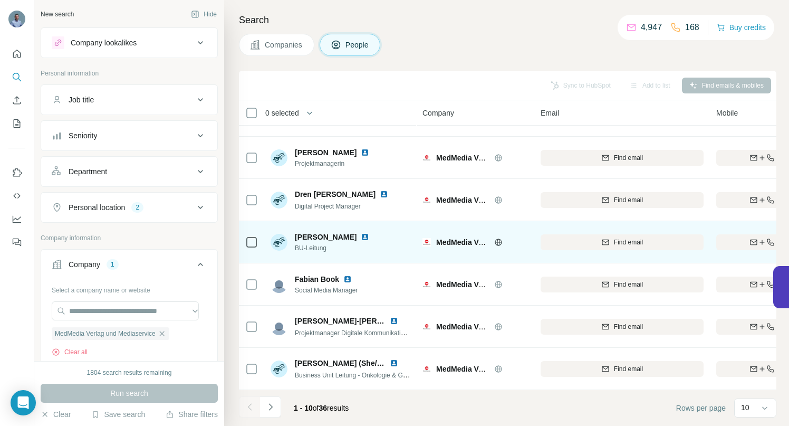
scroll to position [164, 0]
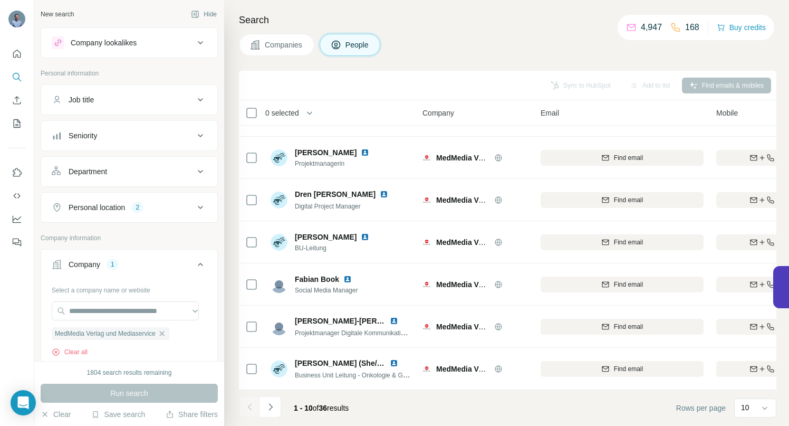
click at [272, 401] on icon "Navigate to next page" at bounding box center [270, 406] width 11 height 11
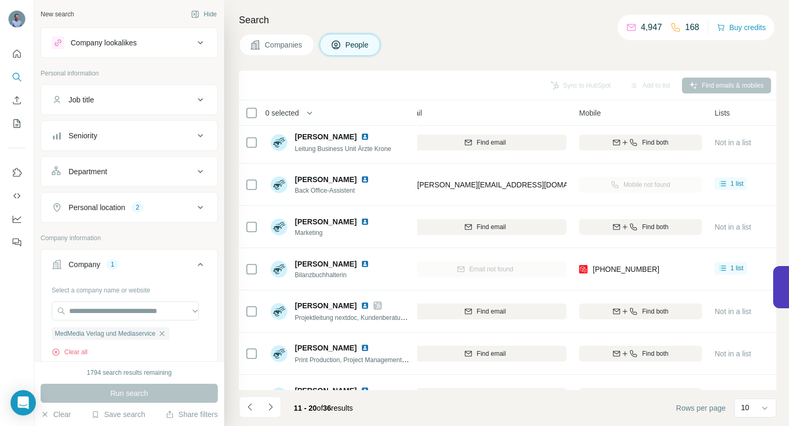
scroll to position [131, 138]
click at [530, 83] on button "Sync to HubSpot (1)" at bounding box center [557, 86] width 84 height 16
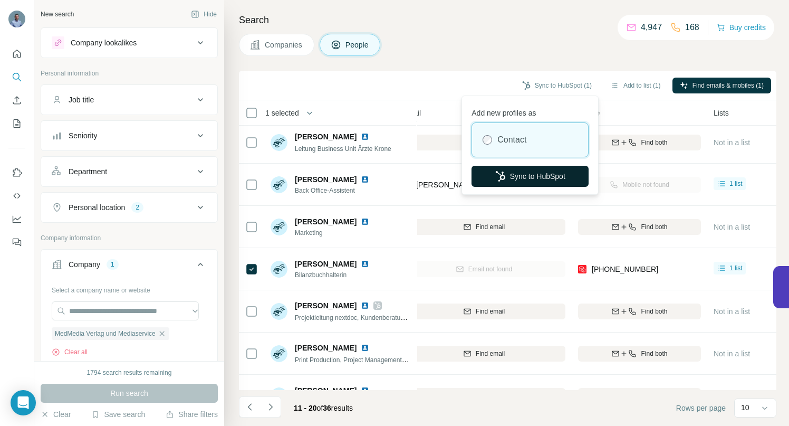
click at [532, 175] on button "Sync to HubSpot" at bounding box center [530, 176] width 117 height 21
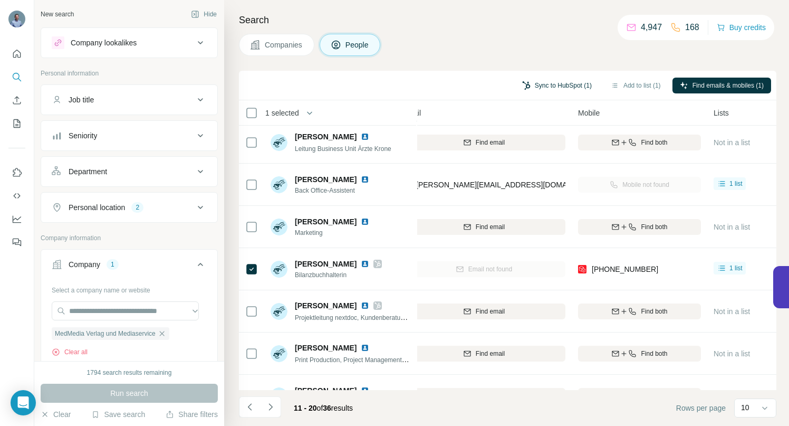
click at [550, 83] on button "Sync to HubSpot (1)" at bounding box center [557, 86] width 84 height 16
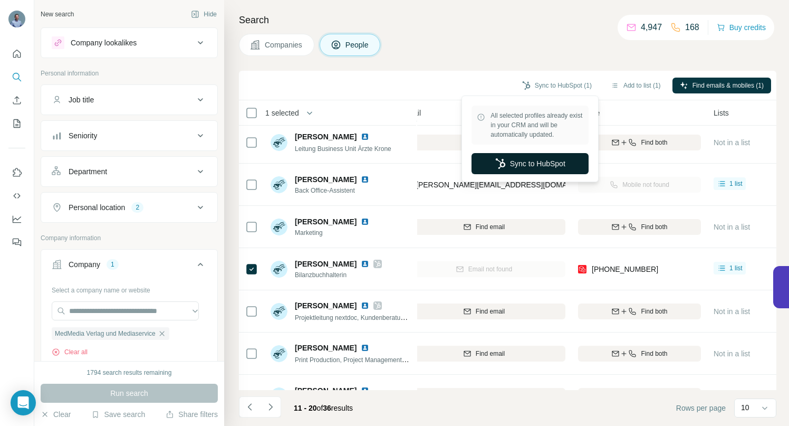
click at [533, 163] on button "Sync to HubSpot" at bounding box center [530, 163] width 117 height 21
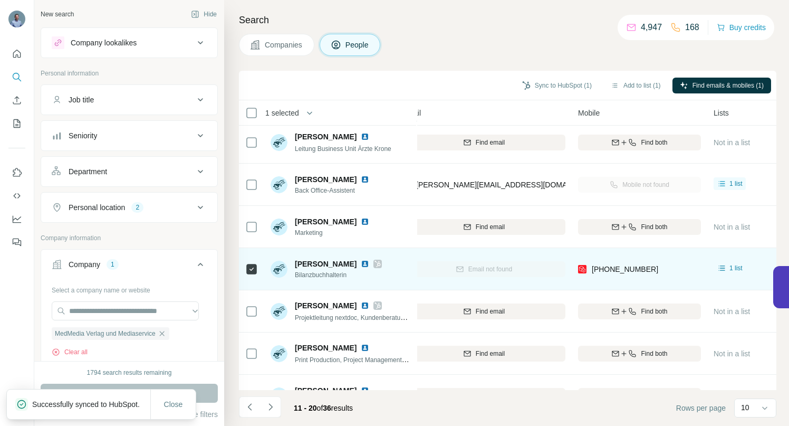
click at [375, 262] on icon at bounding box center [378, 264] width 6 height 8
